Goal: Task Accomplishment & Management: Use online tool/utility

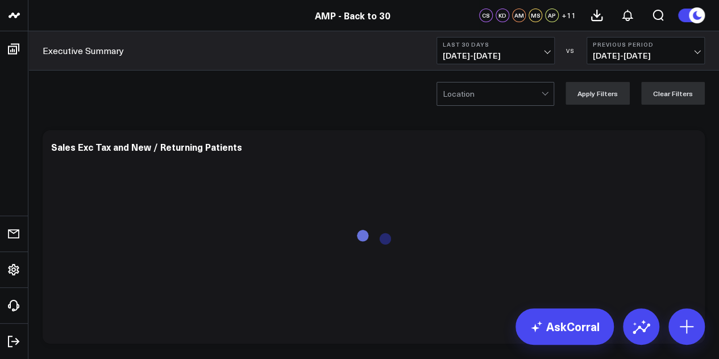
click at [535, 55] on span "[DATE] - [DATE]" at bounding box center [496, 55] width 106 height 9
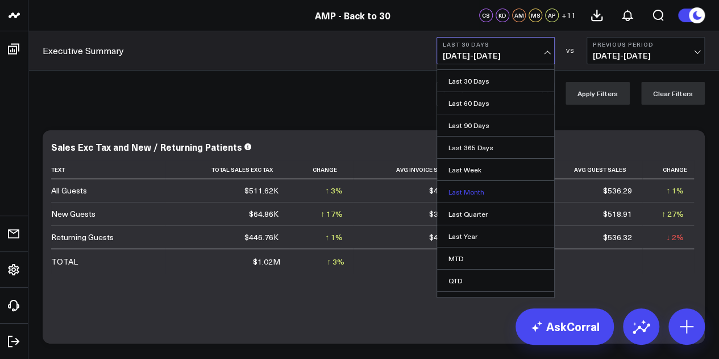
scroll to position [74, 0]
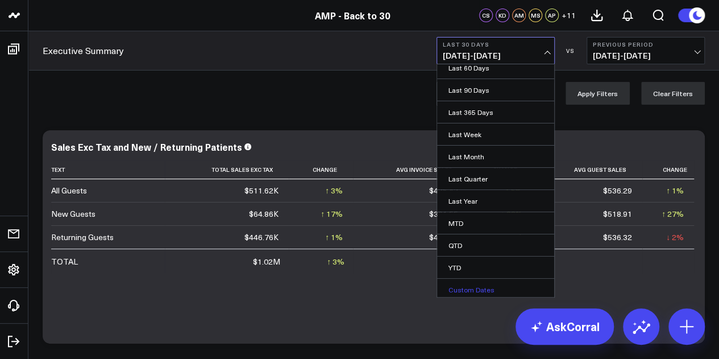
click at [467, 290] on link "Custom Dates" at bounding box center [495, 289] width 117 height 22
select select "9"
select select "2025"
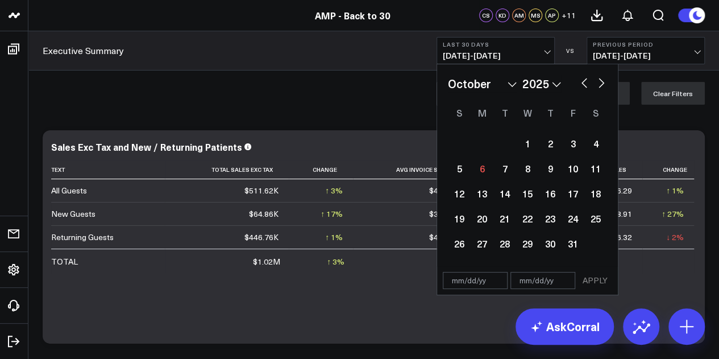
click at [578, 80] on button "button" at bounding box center [583, 82] width 11 height 14
select select "8"
select select "2025"
click at [478, 139] on div "1" at bounding box center [481, 143] width 23 height 23
type input "[DATE]"
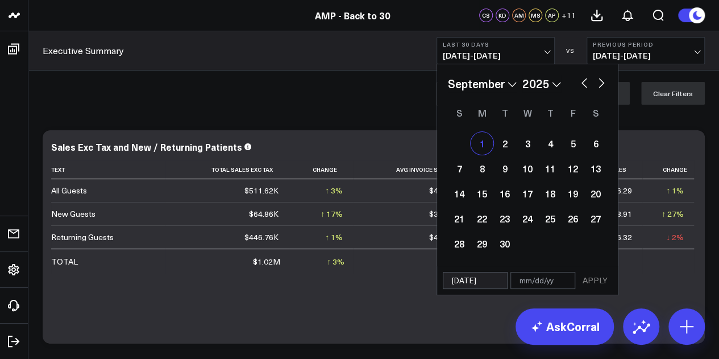
select select "8"
select select "2025"
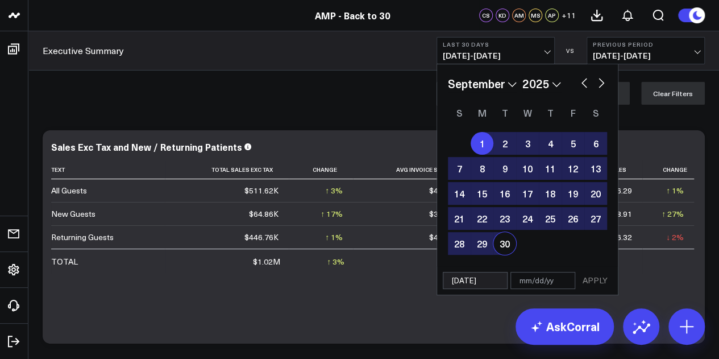
click at [507, 239] on div "30" at bounding box center [504, 243] width 23 height 23
type input "[DATE]"
select select "8"
select select "2025"
drag, startPoint x: 599, startPoint y: 277, endPoint x: 609, endPoint y: 214, distance: 63.3
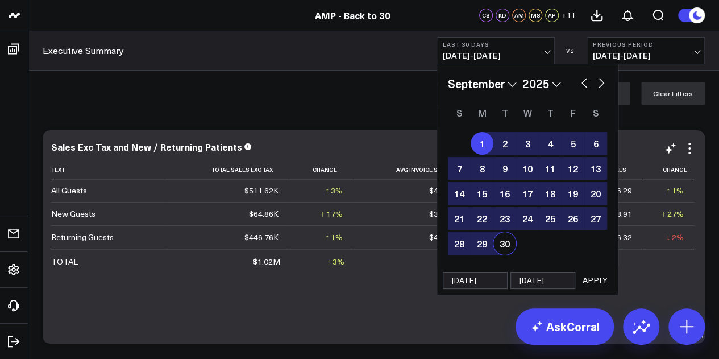
click at [599, 277] on button "APPLY" at bounding box center [595, 280] width 34 height 17
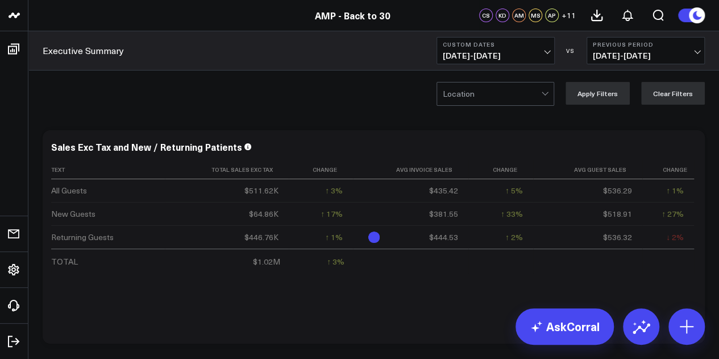
click at [674, 54] on span "[DATE] - [DATE]" at bounding box center [646, 55] width 106 height 9
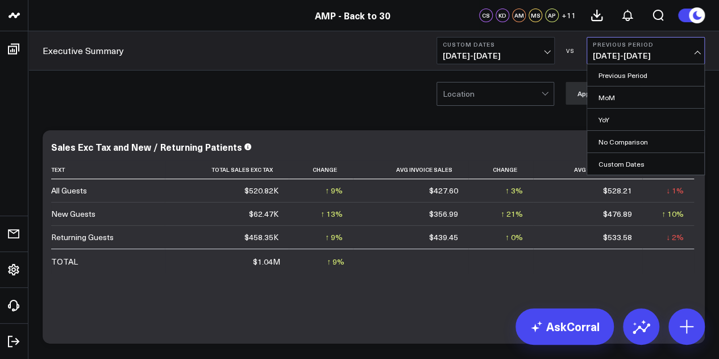
click at [305, 102] on div "Location Apply Filters Clear Filters" at bounding box center [373, 92] width 690 height 45
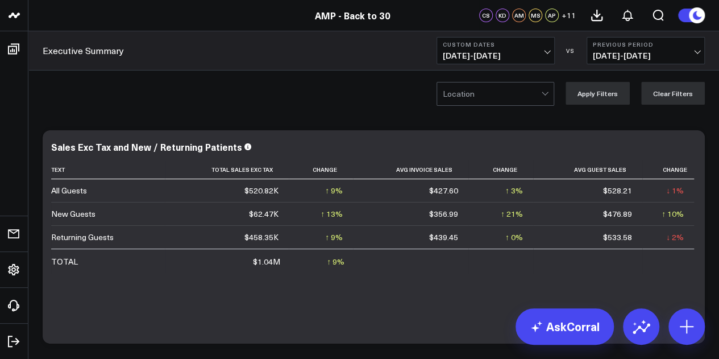
click at [523, 94] on div at bounding box center [492, 93] width 98 height 23
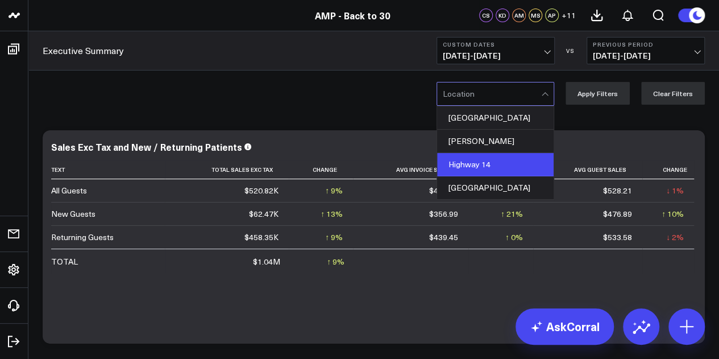
click at [487, 161] on div "Highway 14" at bounding box center [495, 164] width 116 height 23
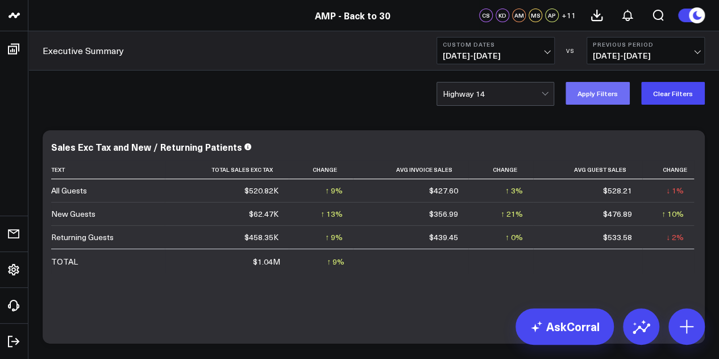
click at [589, 91] on button "Apply Filters" at bounding box center [597, 93] width 64 height 23
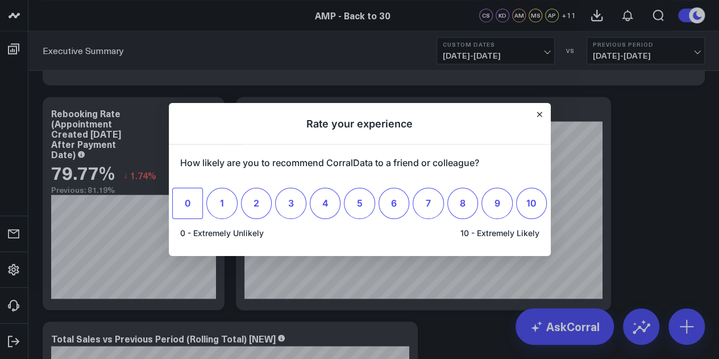
click at [180, 207] on label "0" at bounding box center [187, 202] width 31 height 31
click at [187, 203] on input "0" at bounding box center [187, 203] width 0 height 0
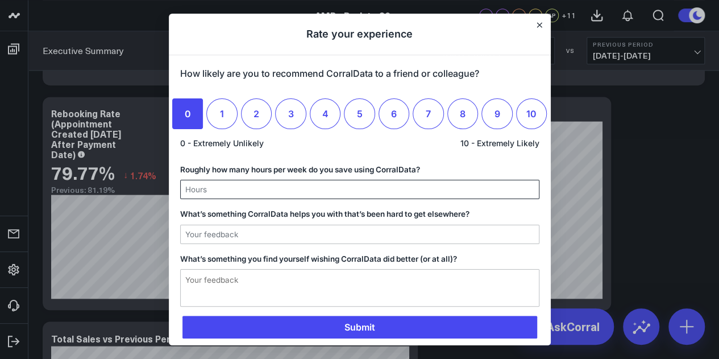
click at [281, 194] on input "Roughly how many hours per week do you save using CorralData?" at bounding box center [360, 189] width 358 height 18
type input "0"
type input "nothing"
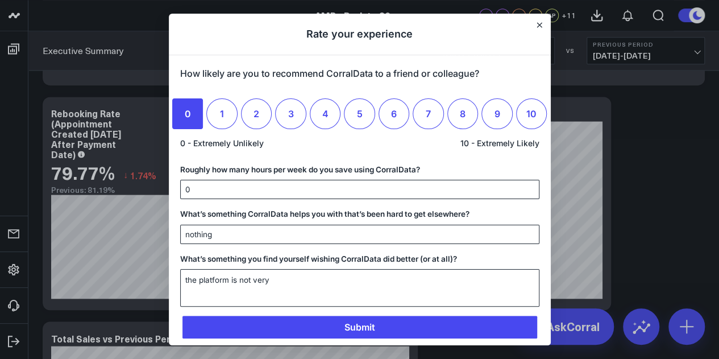
type textarea "the platform is not very"
click at [541, 30] on h1 "Rate your experience" at bounding box center [360, 34] width 382 height 41
click at [539, 30] on button "Close" at bounding box center [539, 24] width 9 height 9
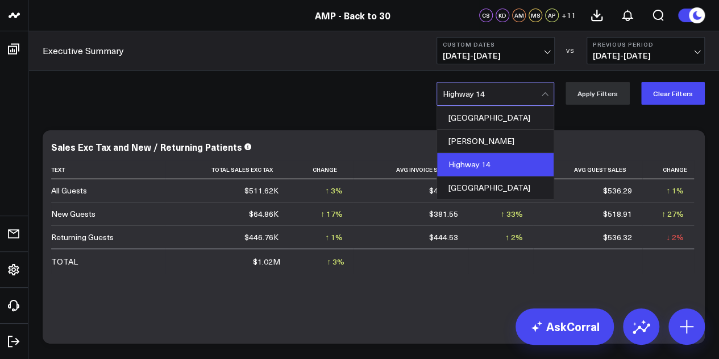
click at [511, 103] on div at bounding box center [492, 93] width 98 height 23
click at [466, 138] on div "[PERSON_NAME]" at bounding box center [495, 141] width 116 height 23
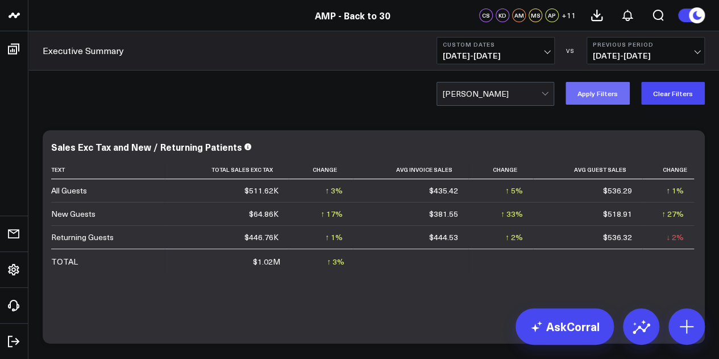
click at [596, 93] on button "Apply Filters" at bounding box center [597, 93] width 64 height 23
click at [526, 94] on div at bounding box center [492, 93] width 98 height 23
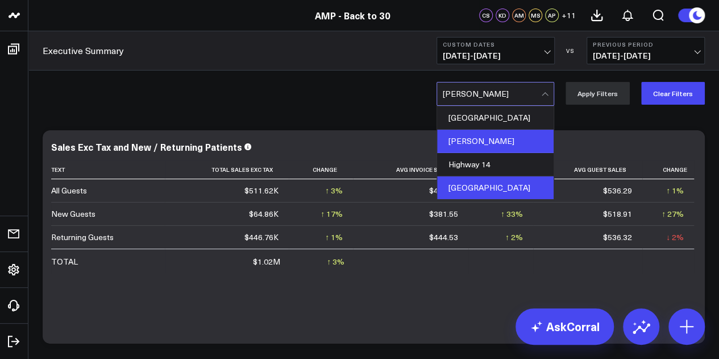
click at [469, 180] on div "[GEOGRAPHIC_DATA]" at bounding box center [495, 187] width 116 height 23
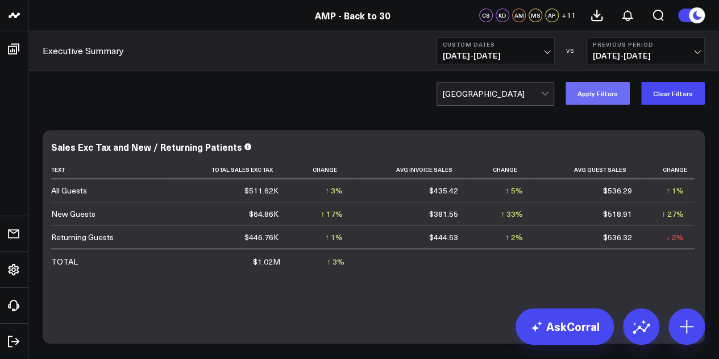
click at [605, 98] on button "Apply Filters" at bounding box center [597, 93] width 64 height 23
click at [514, 98] on div at bounding box center [492, 93] width 98 height 23
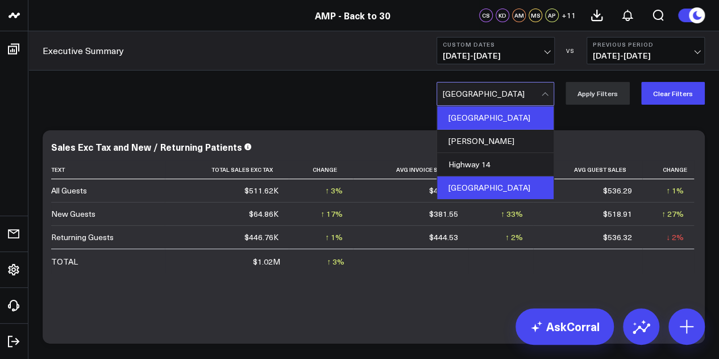
click at [482, 123] on div "[GEOGRAPHIC_DATA]" at bounding box center [495, 117] width 116 height 23
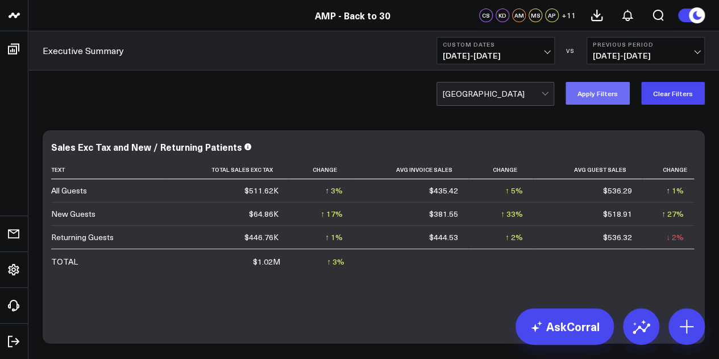
click at [616, 91] on button "Apply Filters" at bounding box center [597, 93] width 64 height 23
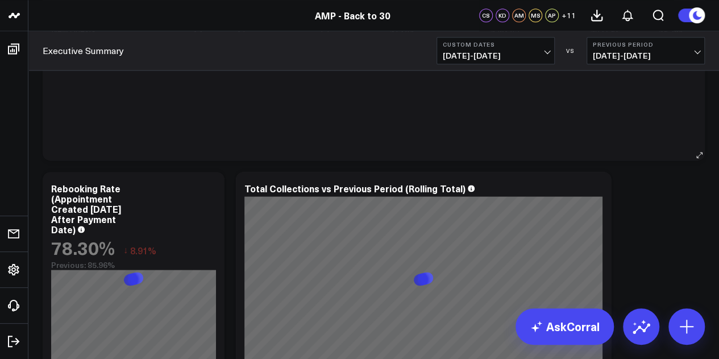
scroll to position [682, 0]
